Goal: Use online tool/utility: Utilize a website feature to perform a specific function

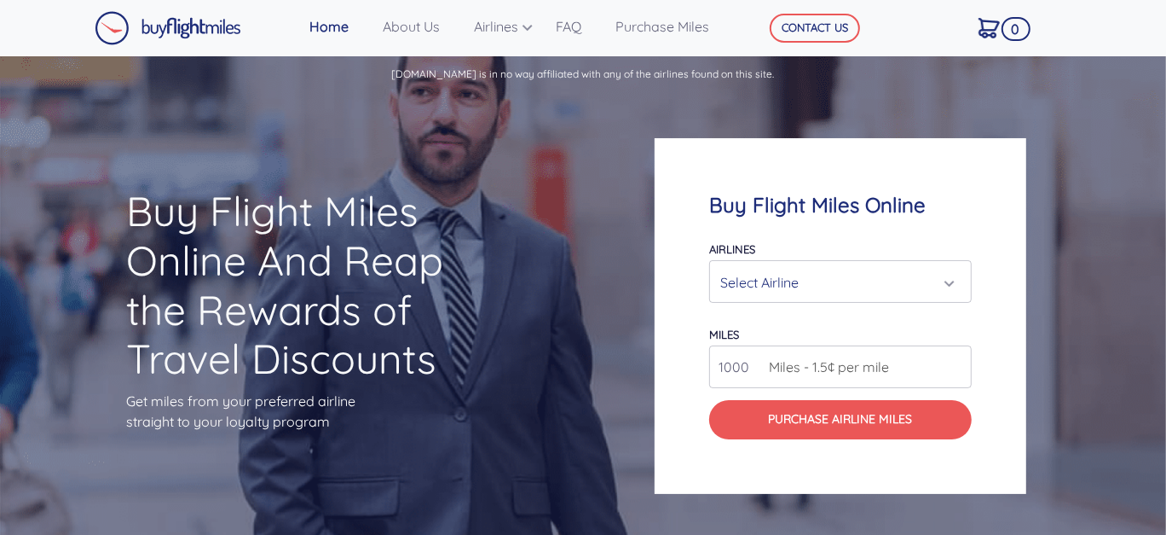
click at [727, 282] on div "Select Airline" at bounding box center [834, 282] width 229 height 32
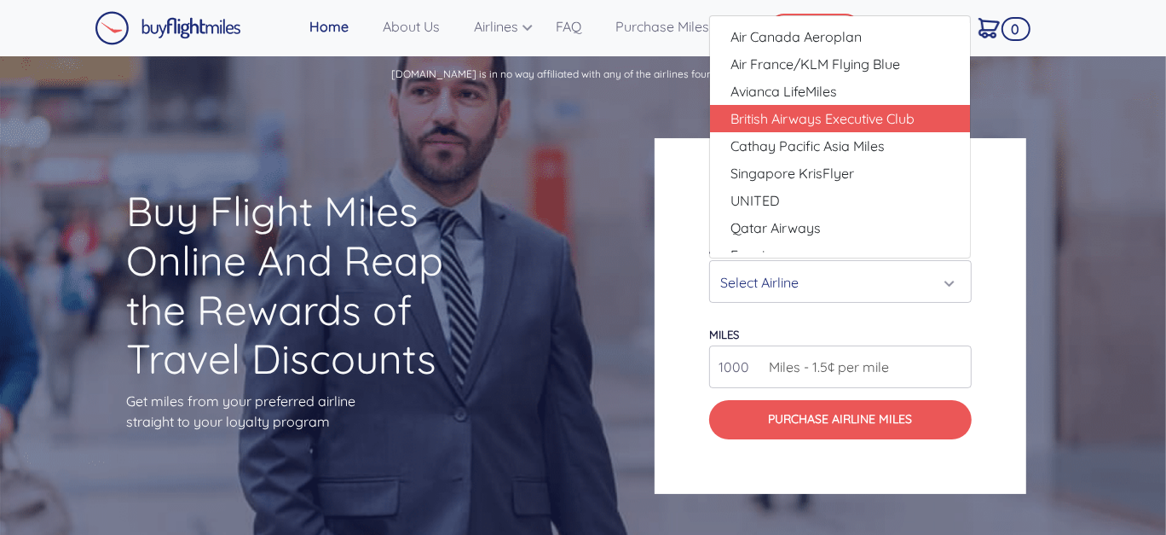
click at [878, 121] on span "British Airways Executive Club" at bounding box center [823, 118] width 184 height 20
select select "British Airways Executive Club"
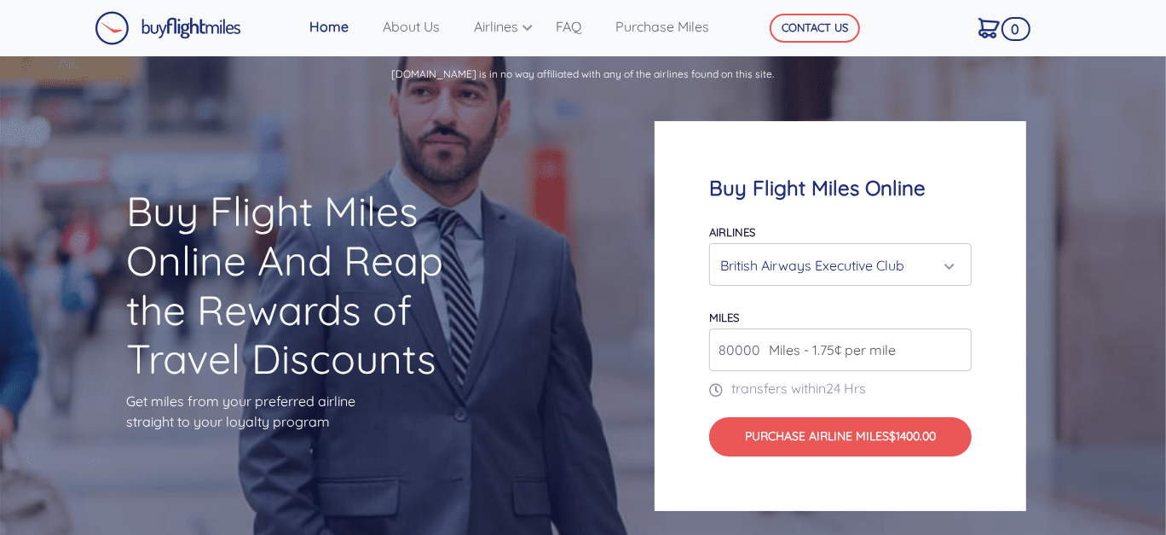
click at [955, 355] on input "80000" at bounding box center [840, 349] width 262 height 43
click at [957, 344] on input "81000" at bounding box center [840, 349] width 262 height 43
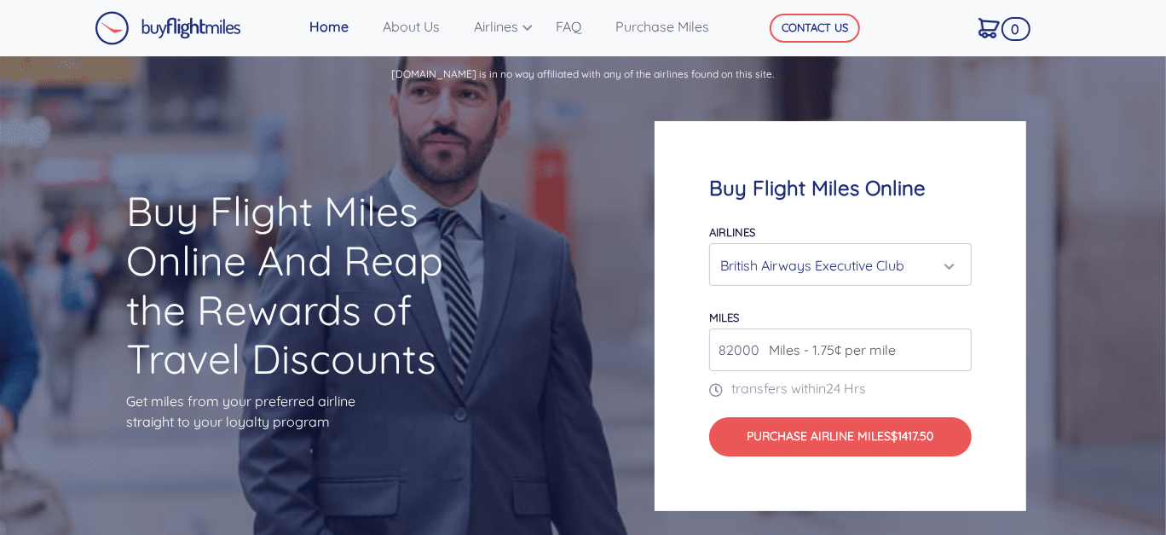
click at [957, 344] on input "82000" at bounding box center [840, 349] width 262 height 43
click at [957, 353] on input "81000" at bounding box center [840, 349] width 262 height 43
type input "80000"
click at [957, 353] on input "80000" at bounding box center [840, 349] width 262 height 43
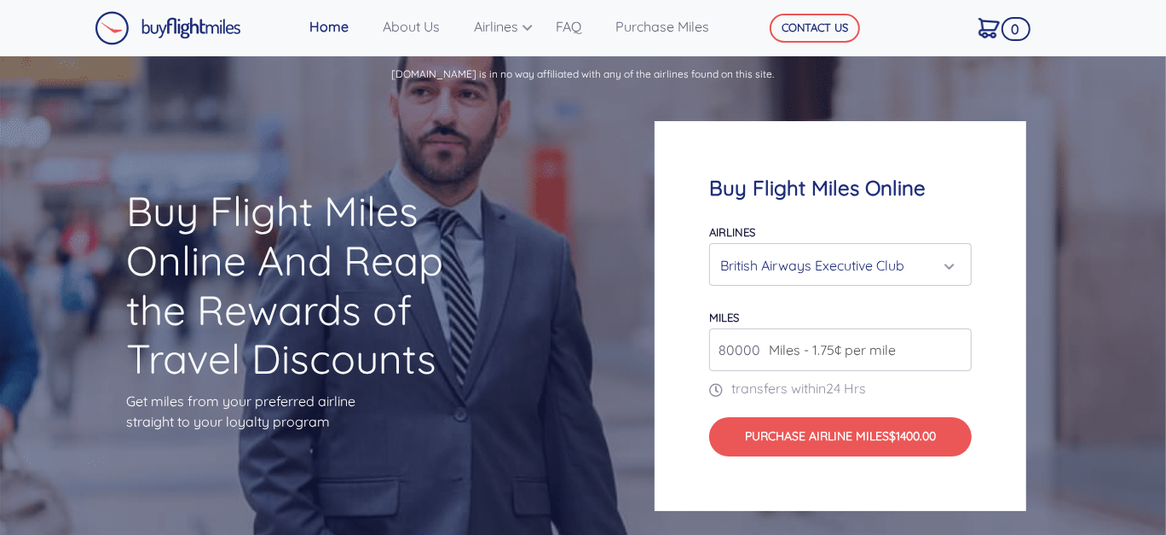
click at [957, 353] on input "80000" at bounding box center [840, 349] width 262 height 43
